Goal: Find specific page/section: Find specific page/section

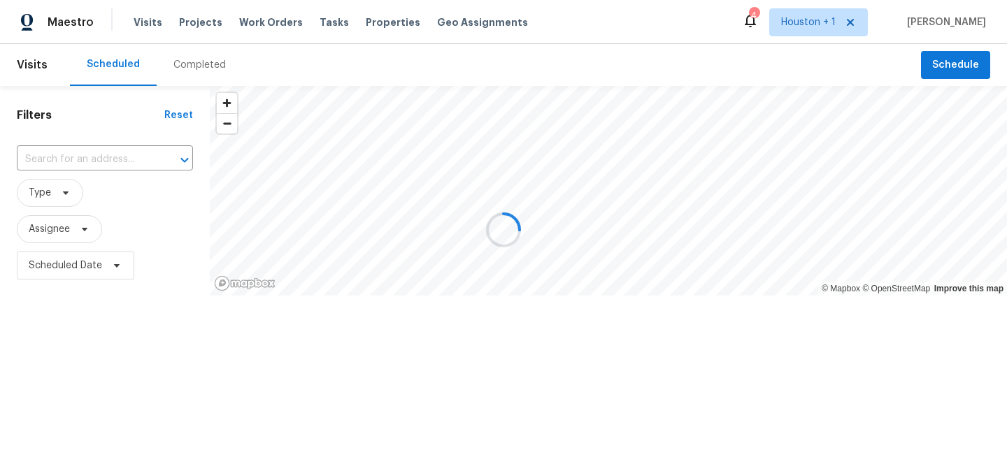
click at [185, 18] on div at bounding box center [503, 229] width 1007 height 459
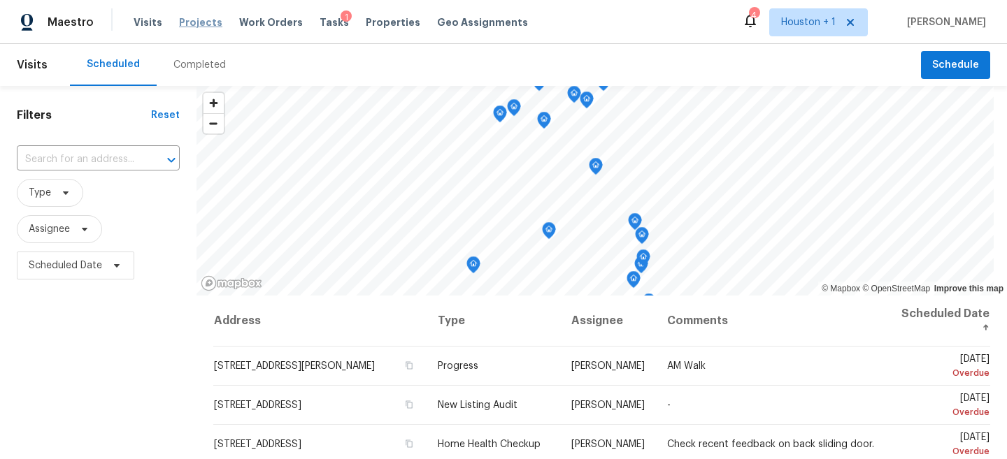
click at [199, 23] on span "Projects" at bounding box center [200, 22] width 43 height 14
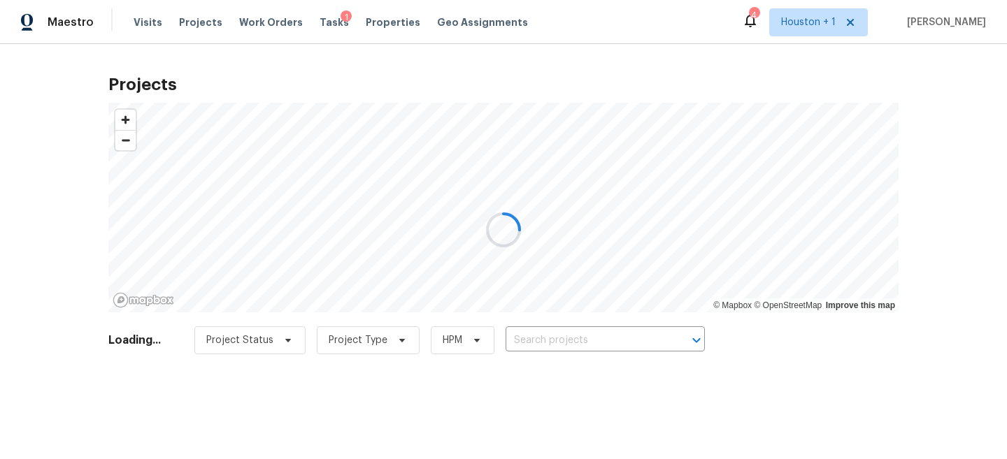
click at [572, 349] on div at bounding box center [503, 229] width 1007 height 459
click at [558, 344] on div at bounding box center [503, 229] width 1007 height 459
click at [577, 343] on div at bounding box center [503, 229] width 1007 height 459
click at [551, 341] on div at bounding box center [503, 229] width 1007 height 459
click at [589, 348] on div at bounding box center [503, 229] width 1007 height 459
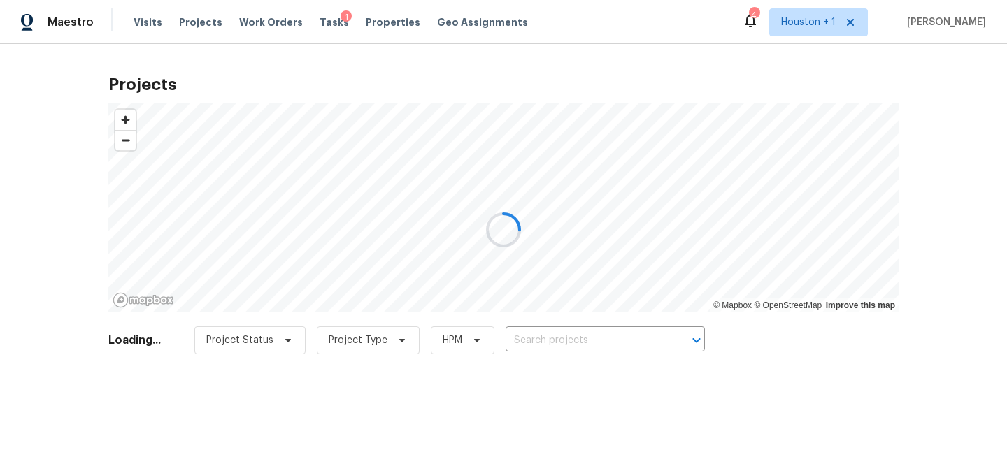
click at [587, 346] on div at bounding box center [503, 229] width 1007 height 459
click at [582, 341] on div at bounding box center [503, 229] width 1007 height 459
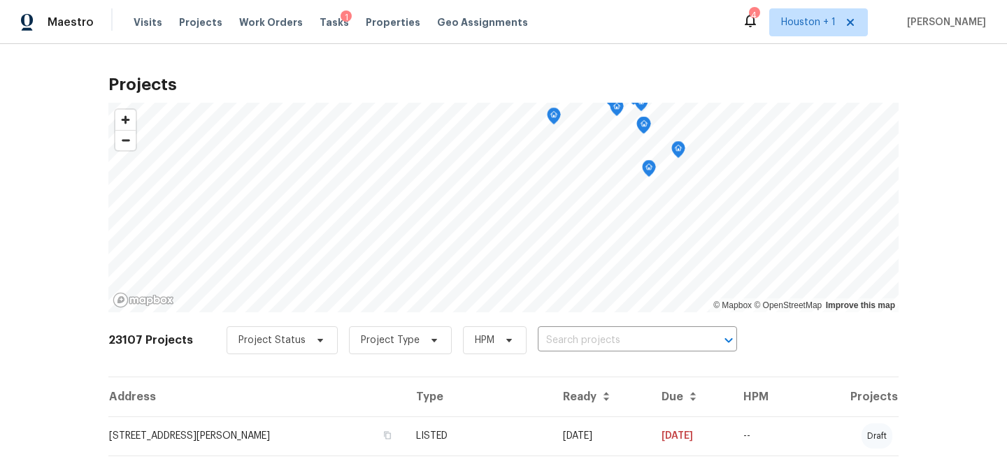
click at [582, 341] on input "text" at bounding box center [618, 341] width 160 height 22
type input "Chapel sq"
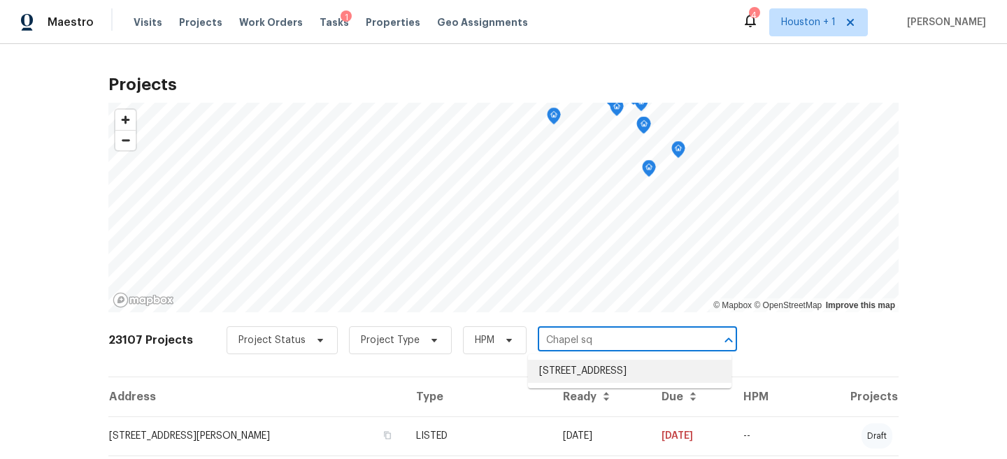
click at [593, 382] on li "[STREET_ADDRESS]" at bounding box center [629, 371] width 203 height 23
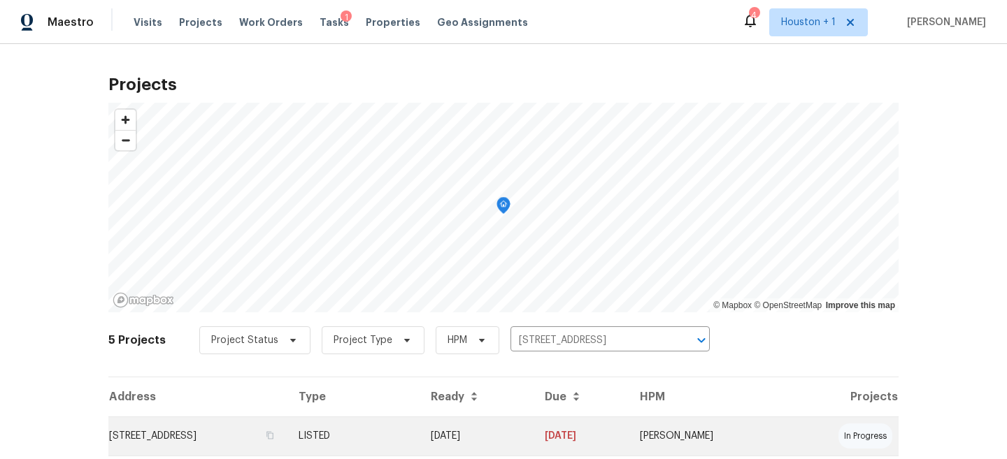
click at [287, 433] on td "[STREET_ADDRESS]" at bounding box center [197, 436] width 179 height 39
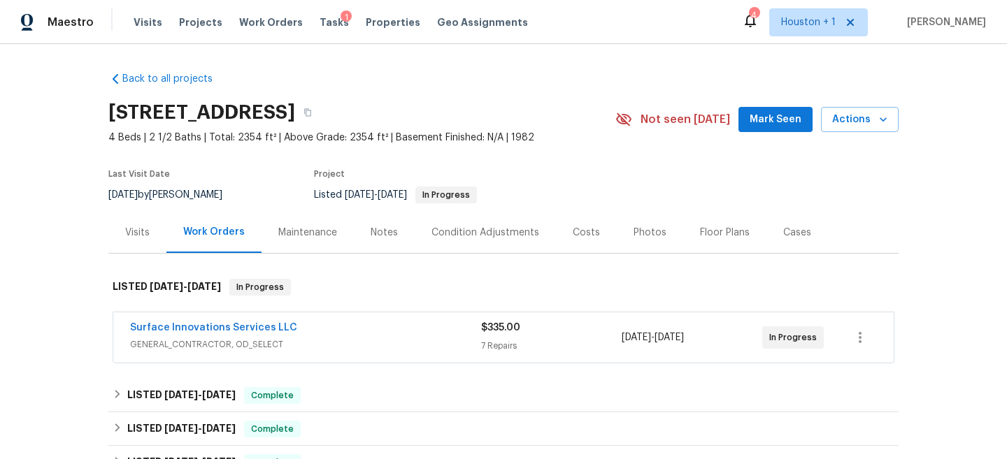
click at [292, 313] on div "Surface Innovations Services LLC GENERAL_CONTRACTOR, OD_SELECT $335.00 7 Repair…" at bounding box center [503, 338] width 780 height 50
click at [257, 324] on link "Surface Innovations Services LLC" at bounding box center [213, 328] width 167 height 10
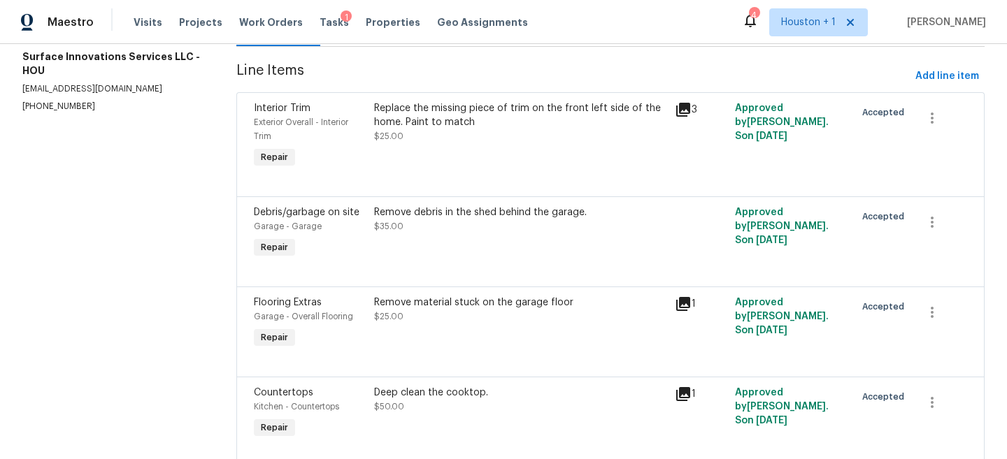
scroll to position [192, 0]
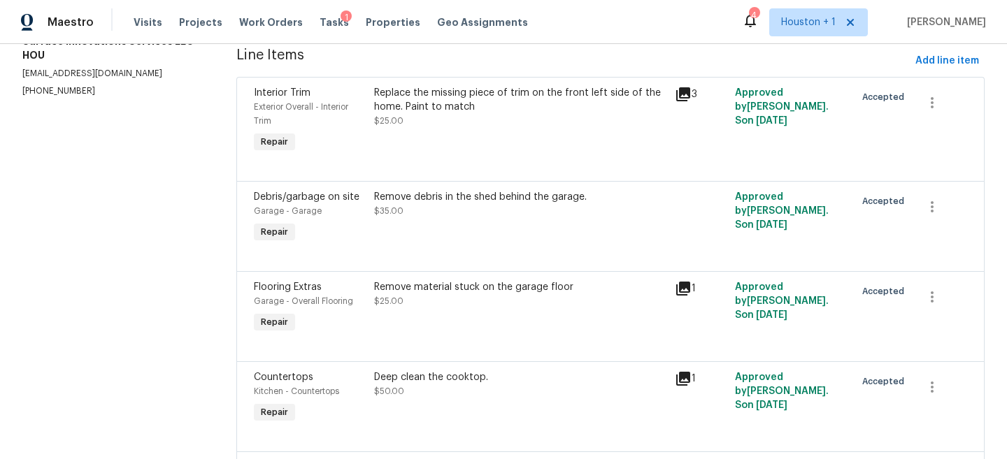
click at [436, 98] on div "Replace the missing piece of trim on the front left side of the home. Paint to …" at bounding box center [520, 100] width 292 height 28
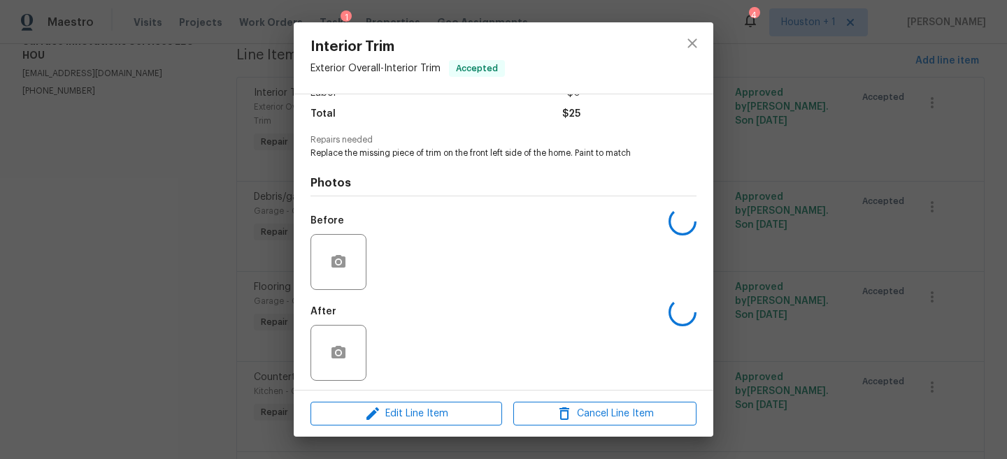
scroll to position [114, 0]
